Goal: Transaction & Acquisition: Register for event/course

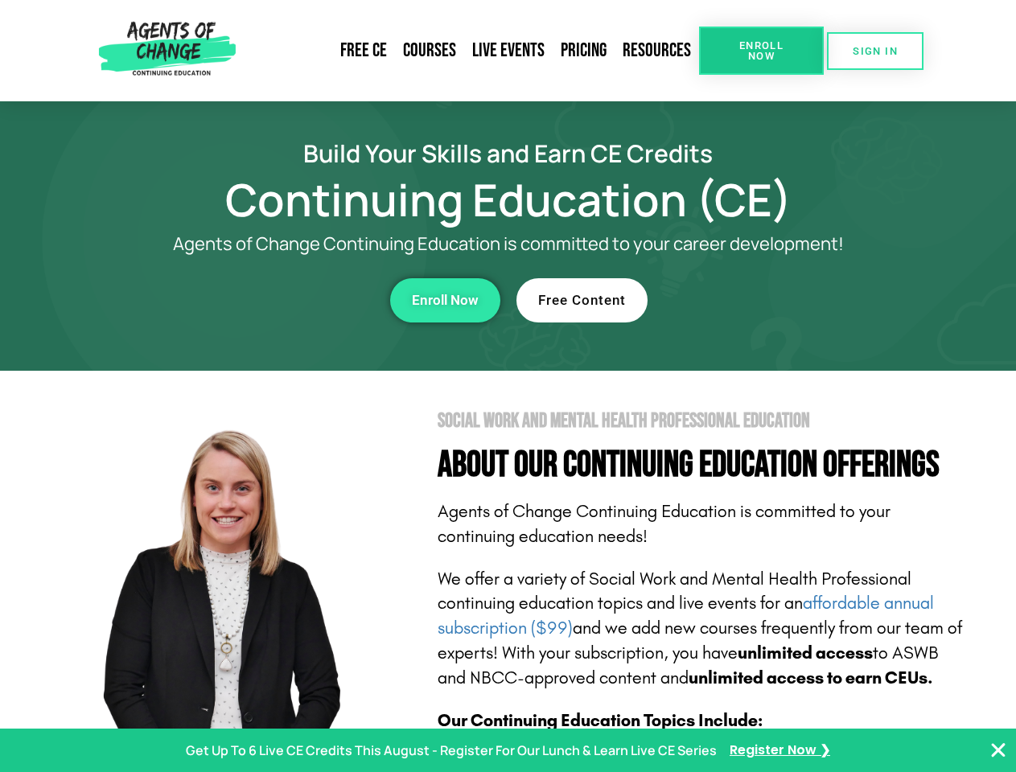
click at [507, 386] on section "Social Work and Mental Health Professional Education About Our Continuing Educa…" at bounding box center [508, 709] width 1016 height 676
click at [761, 51] on span "Enroll Now" at bounding box center [761, 50] width 73 height 21
click at [875, 51] on span "SIGN IN" at bounding box center [874, 51] width 45 height 10
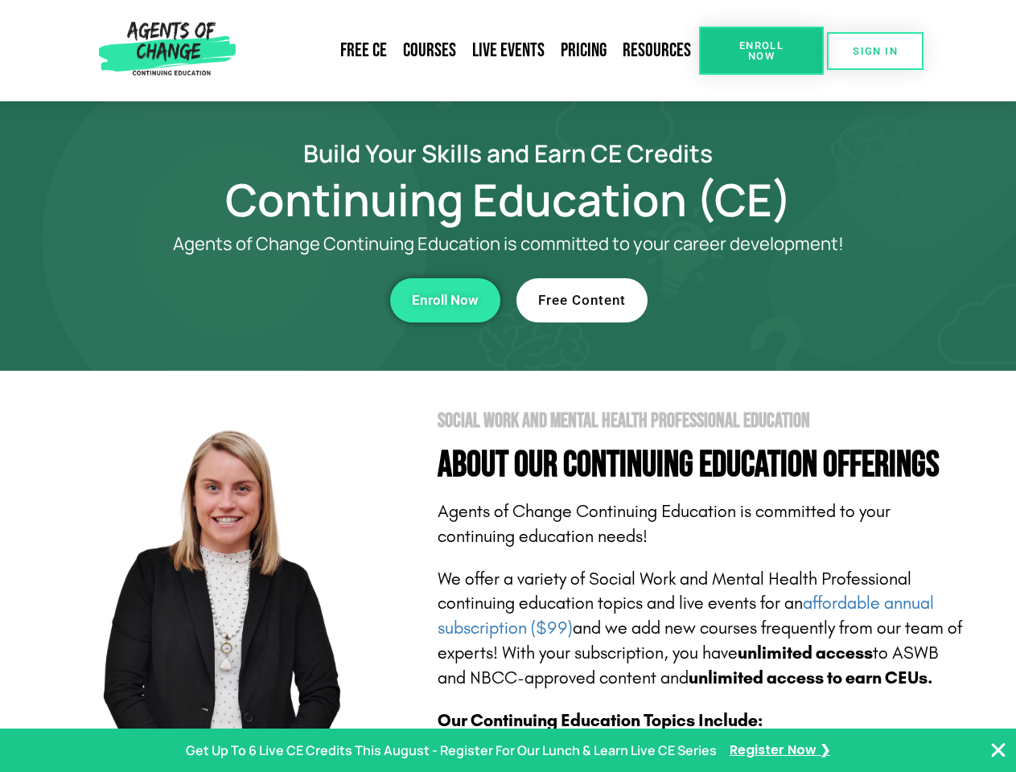
click at [279, 300] on div "Enroll Now" at bounding box center [279, 300] width 442 height 44
click at [445, 300] on span "Enroll Now" at bounding box center [445, 301] width 67 height 14
click at [737, 300] on div "Free Content" at bounding box center [737, 300] width 442 height 44
